Goal: Task Accomplishment & Management: Manage account settings

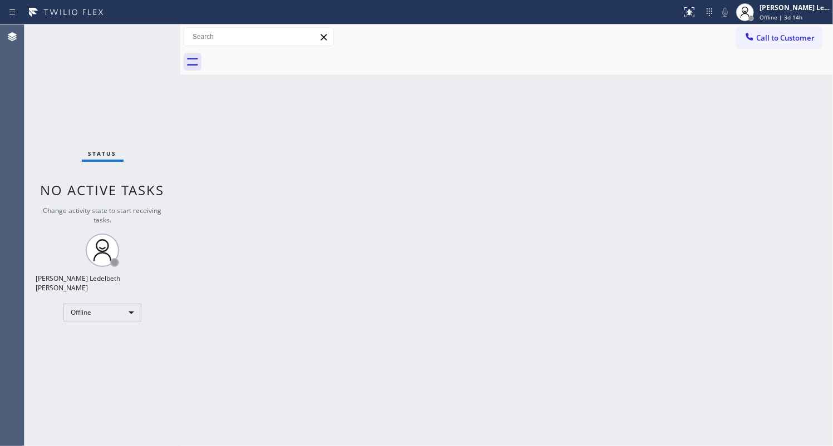
drag, startPoint x: 37, startPoint y: 280, endPoint x: 45, endPoint y: 290, distance: 12.6
click at [37, 280] on div "Status No active tasks Change activity state to start receiving tasks. Mitz [PE…" at bounding box center [102, 235] width 156 height 422
click at [91, 304] on div "Offline" at bounding box center [102, 313] width 78 height 18
click at [78, 347] on li "Unavailable" at bounding box center [101, 350] width 75 height 13
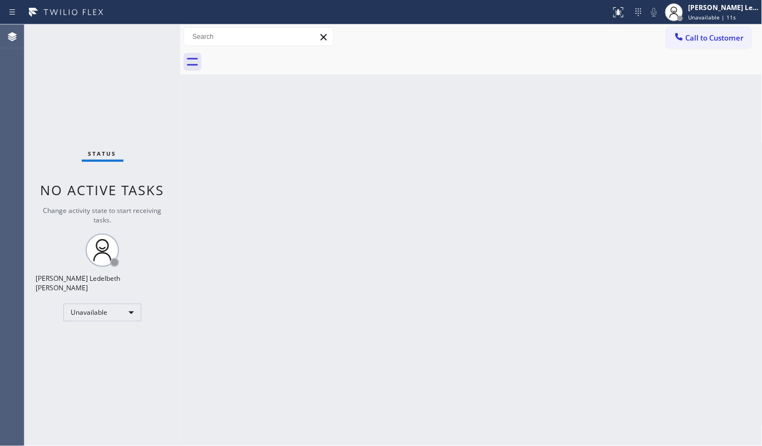
click at [626, 198] on div "Back to Dashboard Change Sender ID Customers Technicians Select a contact Outbo…" at bounding box center [471, 235] width 583 height 422
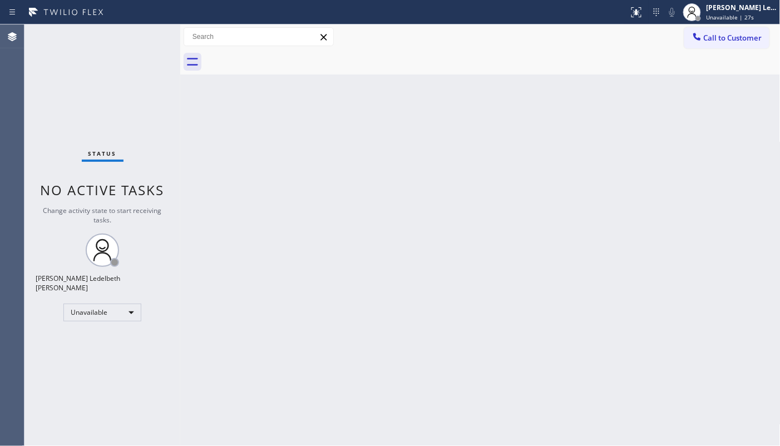
drag, startPoint x: 479, startPoint y: 235, endPoint x: 480, endPoint y: 241, distance: 6.1
click at [480, 241] on div "Back to Dashboard Change Sender ID Customers Technicians Select a contact Outbo…" at bounding box center [480, 235] width 600 height 422
